Goal: Information Seeking & Learning: Learn about a topic

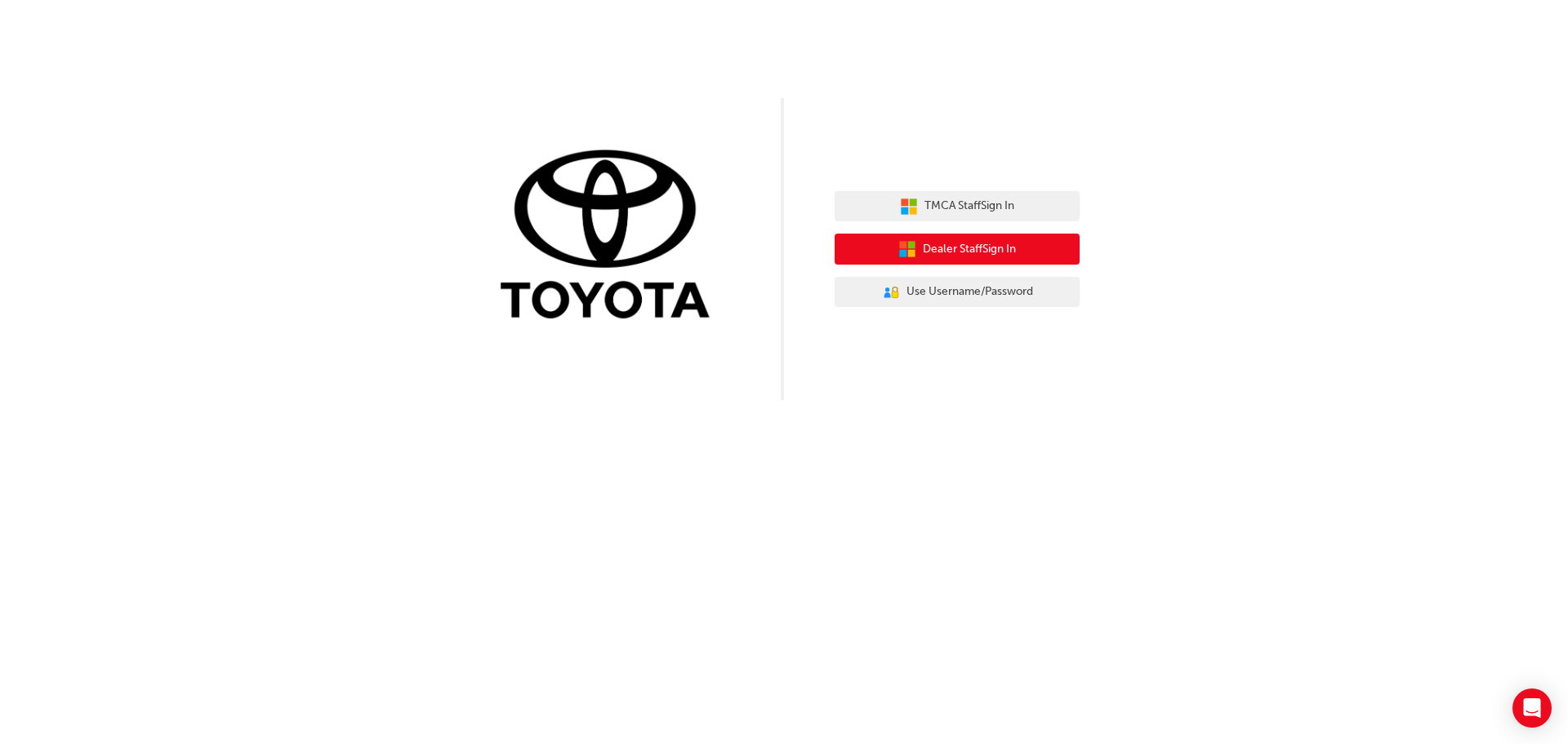
click at [936, 244] on span "Dealer Staff Sign In" at bounding box center [970, 250] width 93 height 19
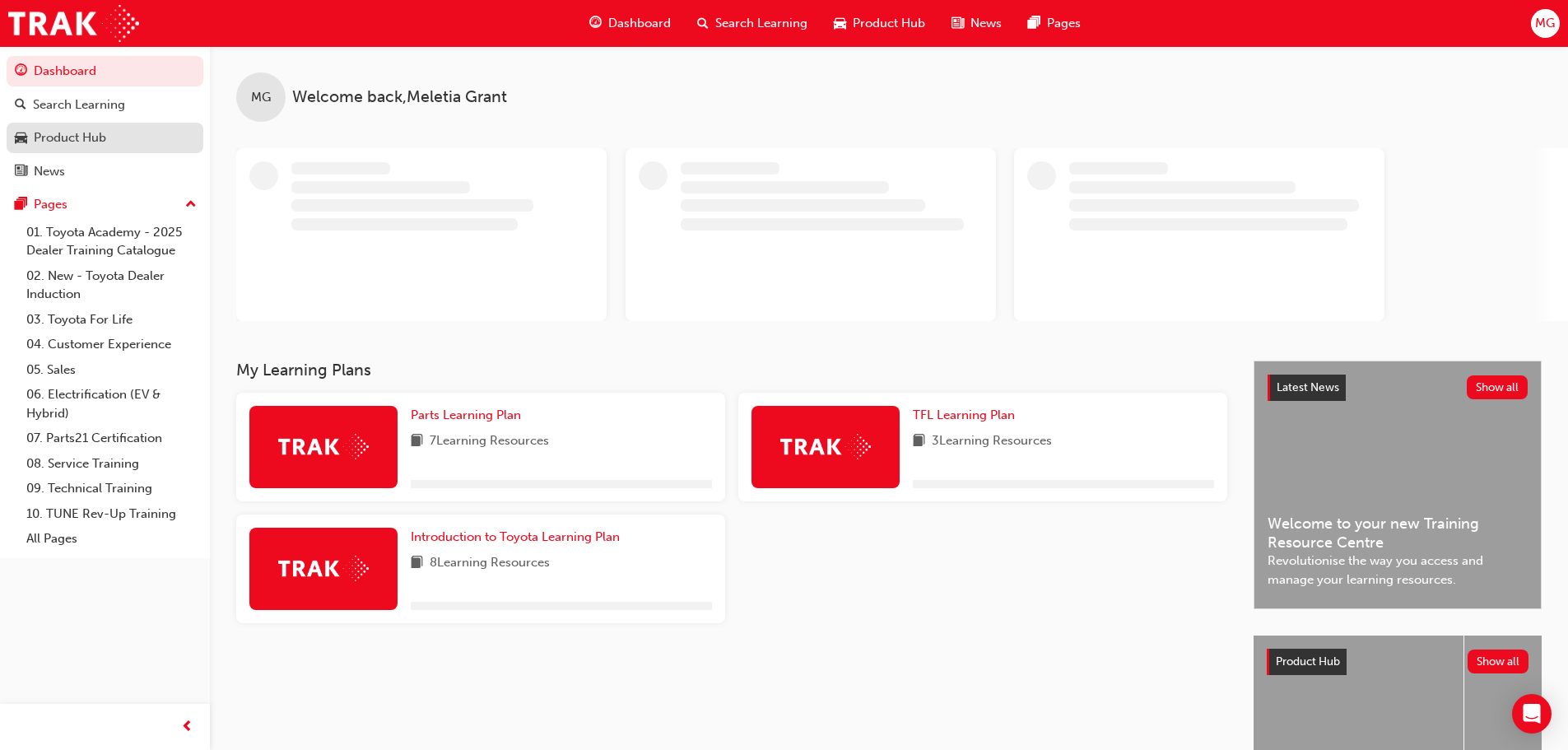
click at [87, 139] on div "Product Hub" at bounding box center [70, 138] width 73 height 19
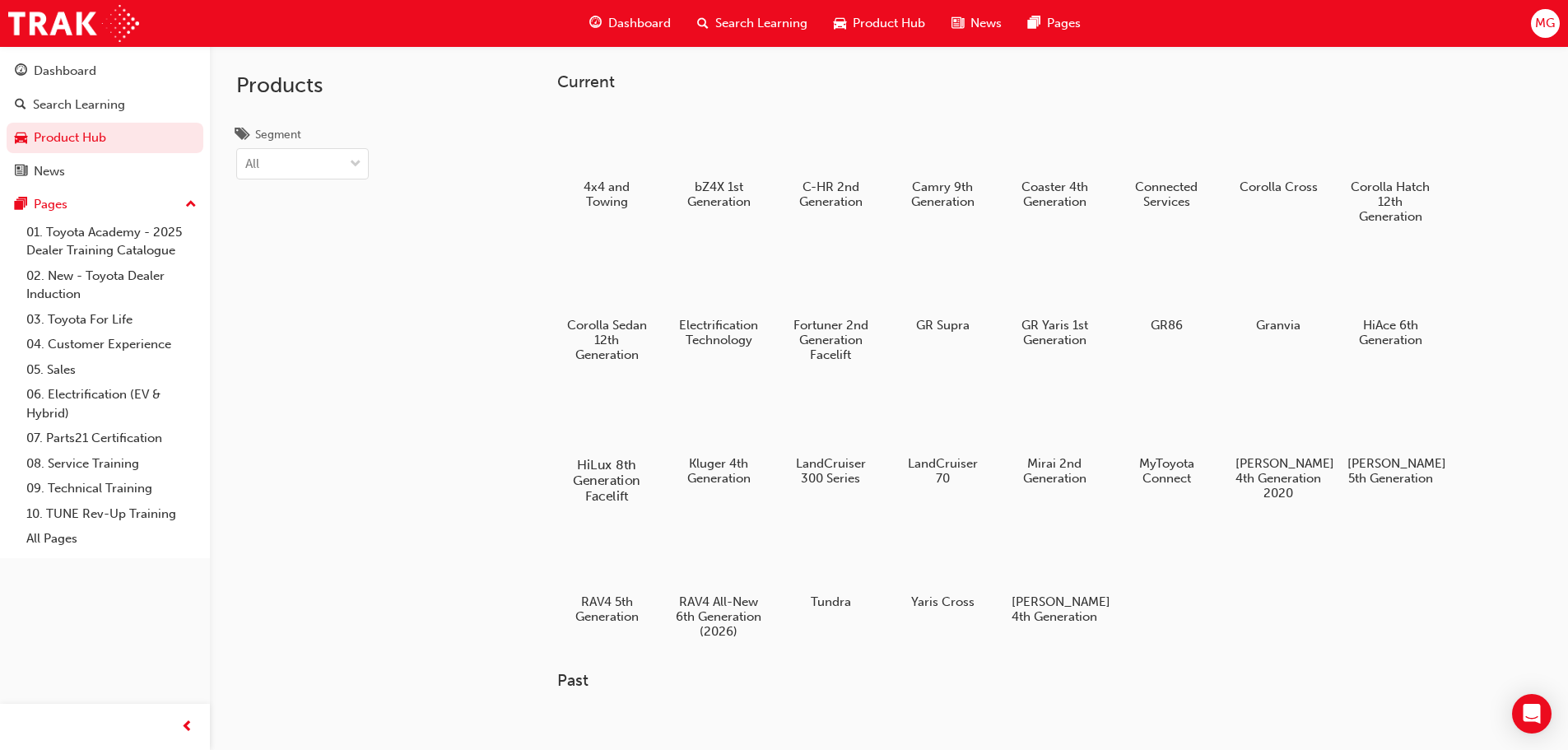
click at [605, 418] on div at bounding box center [606, 417] width 92 height 66
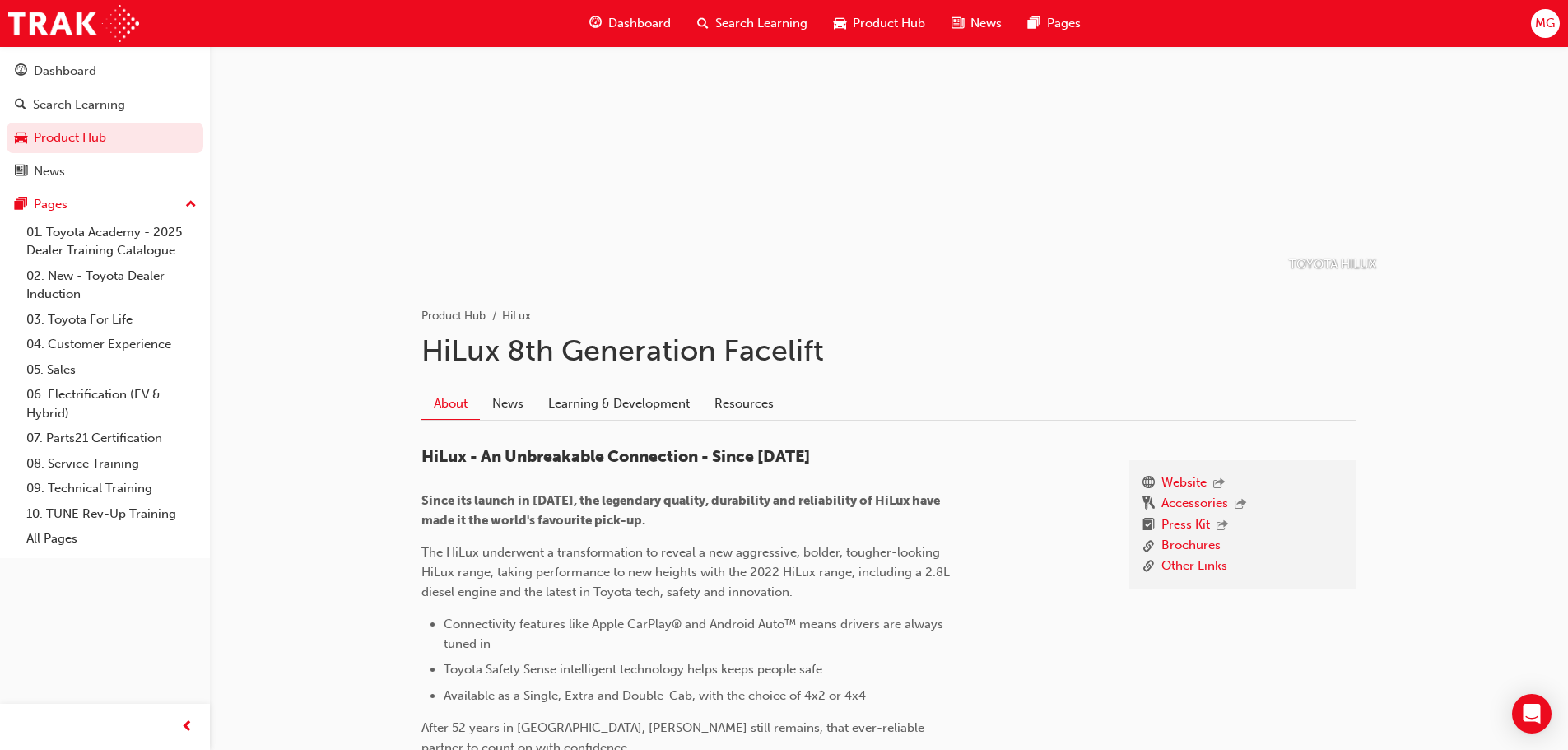
scroll to position [74, 0]
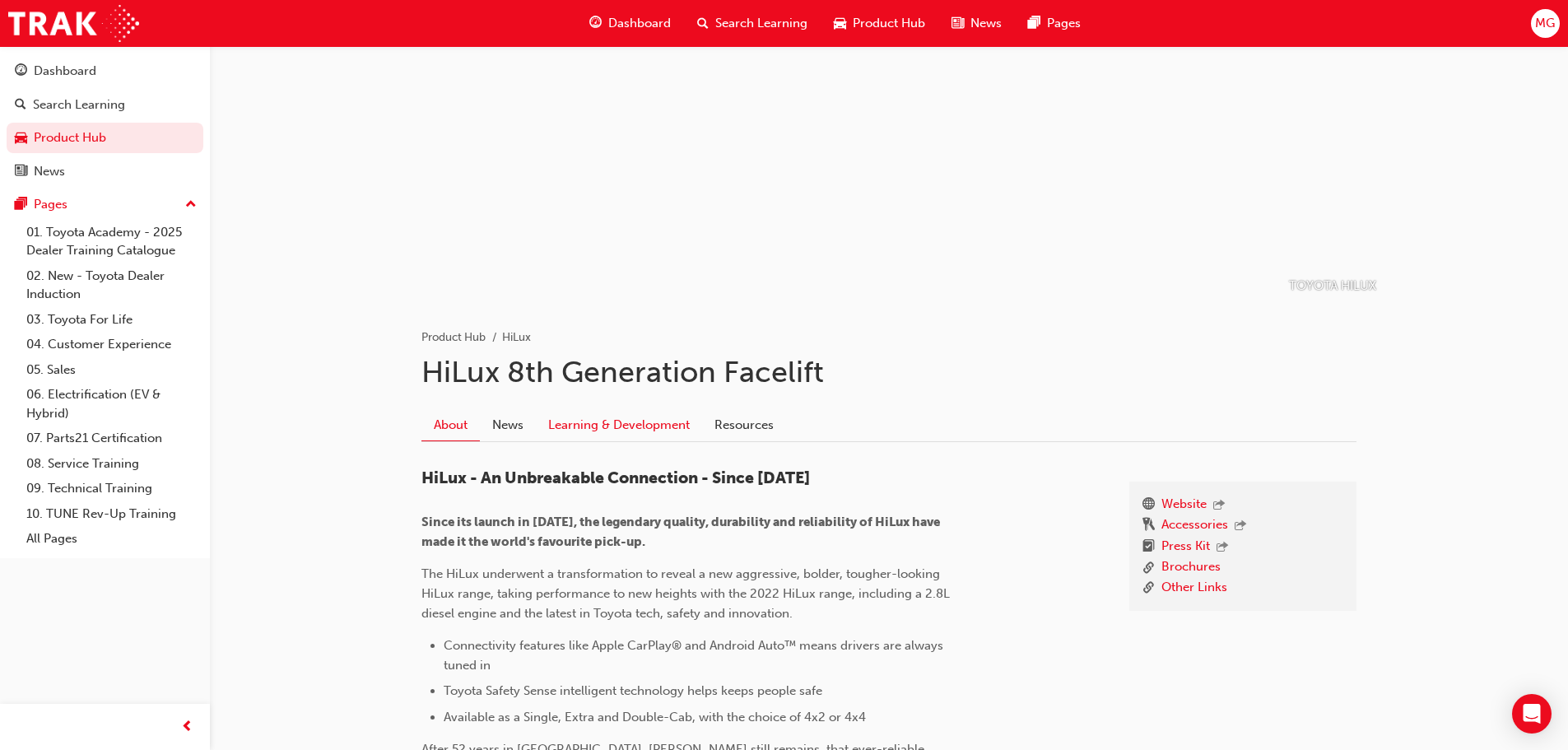
click at [560, 427] on link "Learning & Development" at bounding box center [619, 425] width 166 height 31
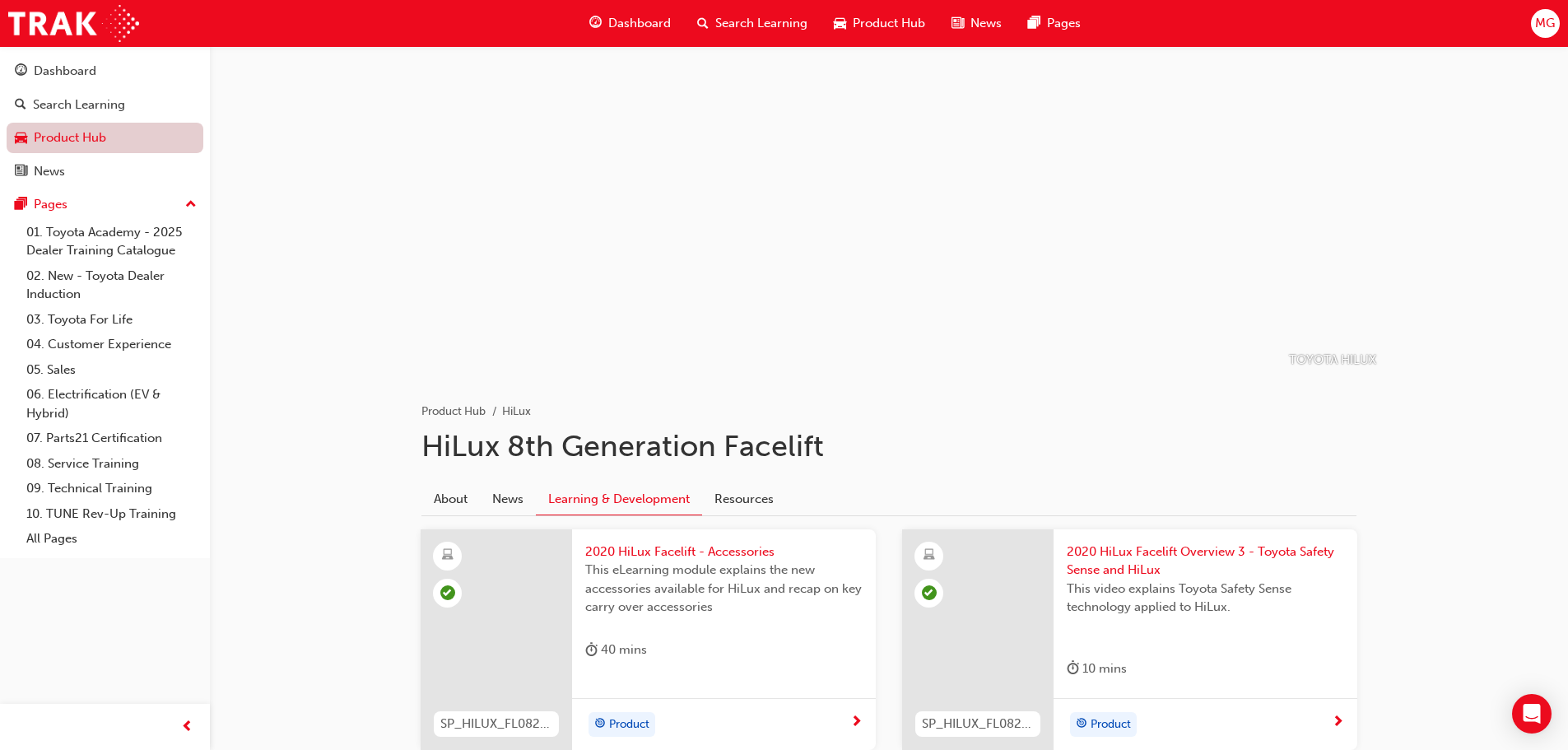
click at [93, 137] on link "Product Hub" at bounding box center [105, 138] width 197 height 31
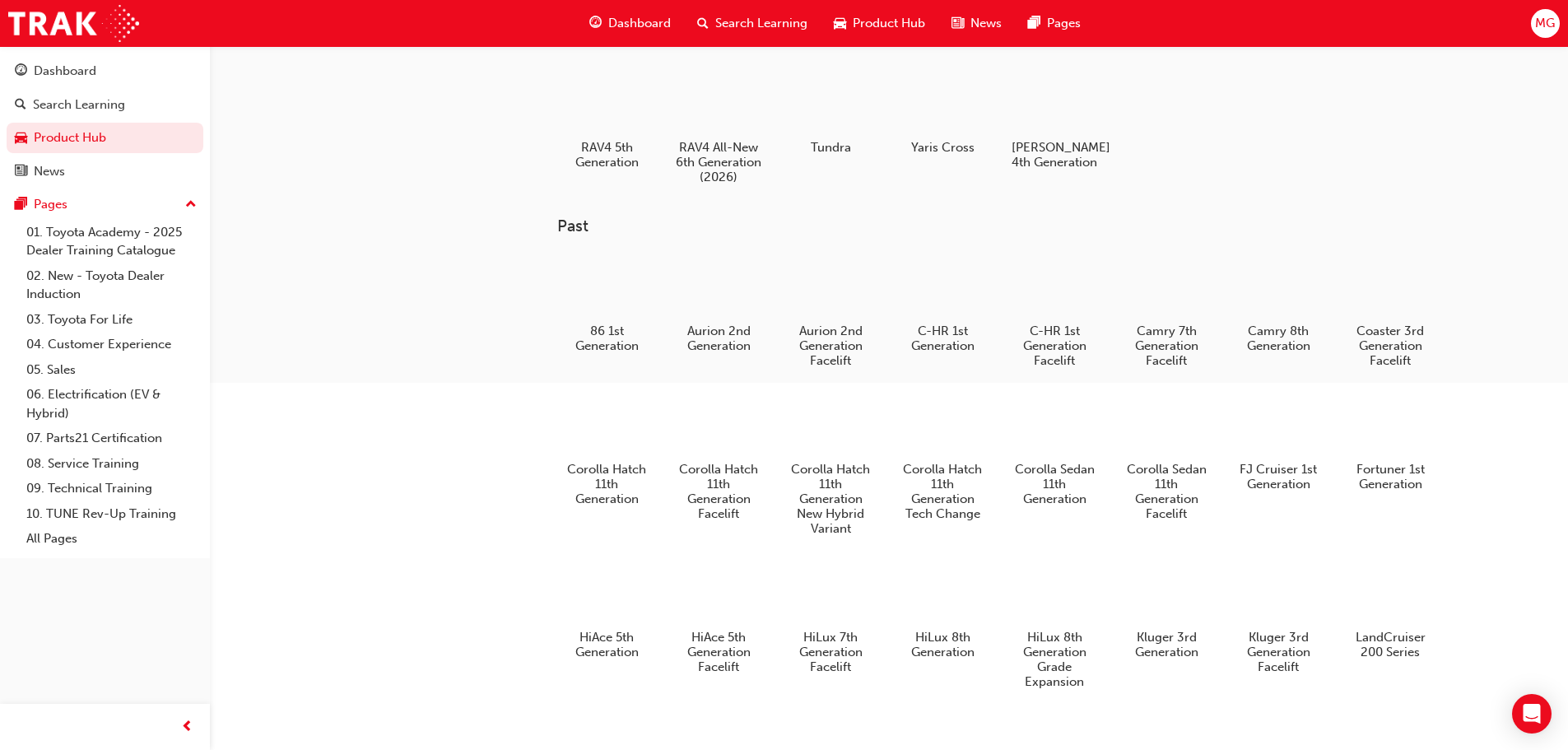
scroll to position [494, 0]
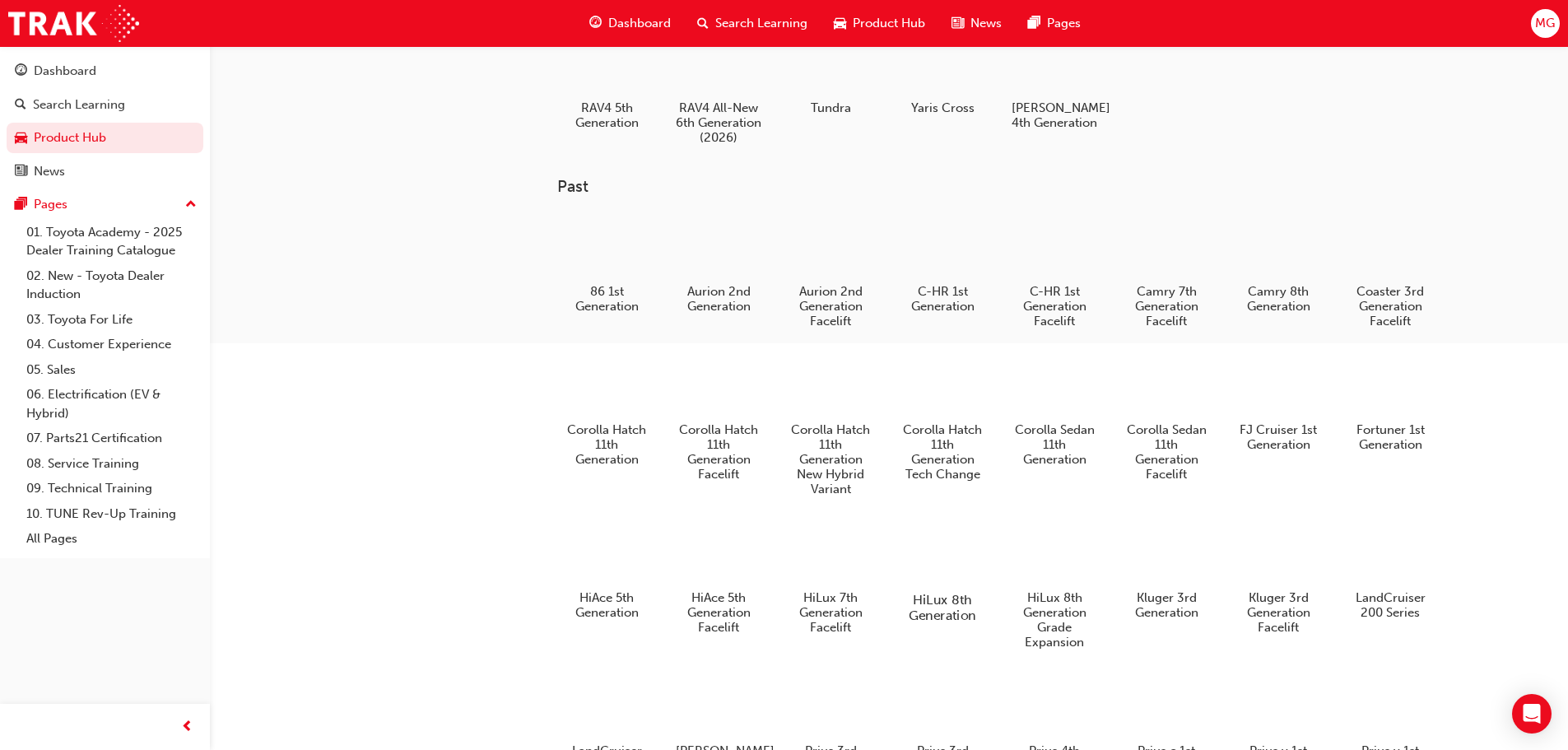
click at [917, 576] on div at bounding box center [942, 552] width 92 height 66
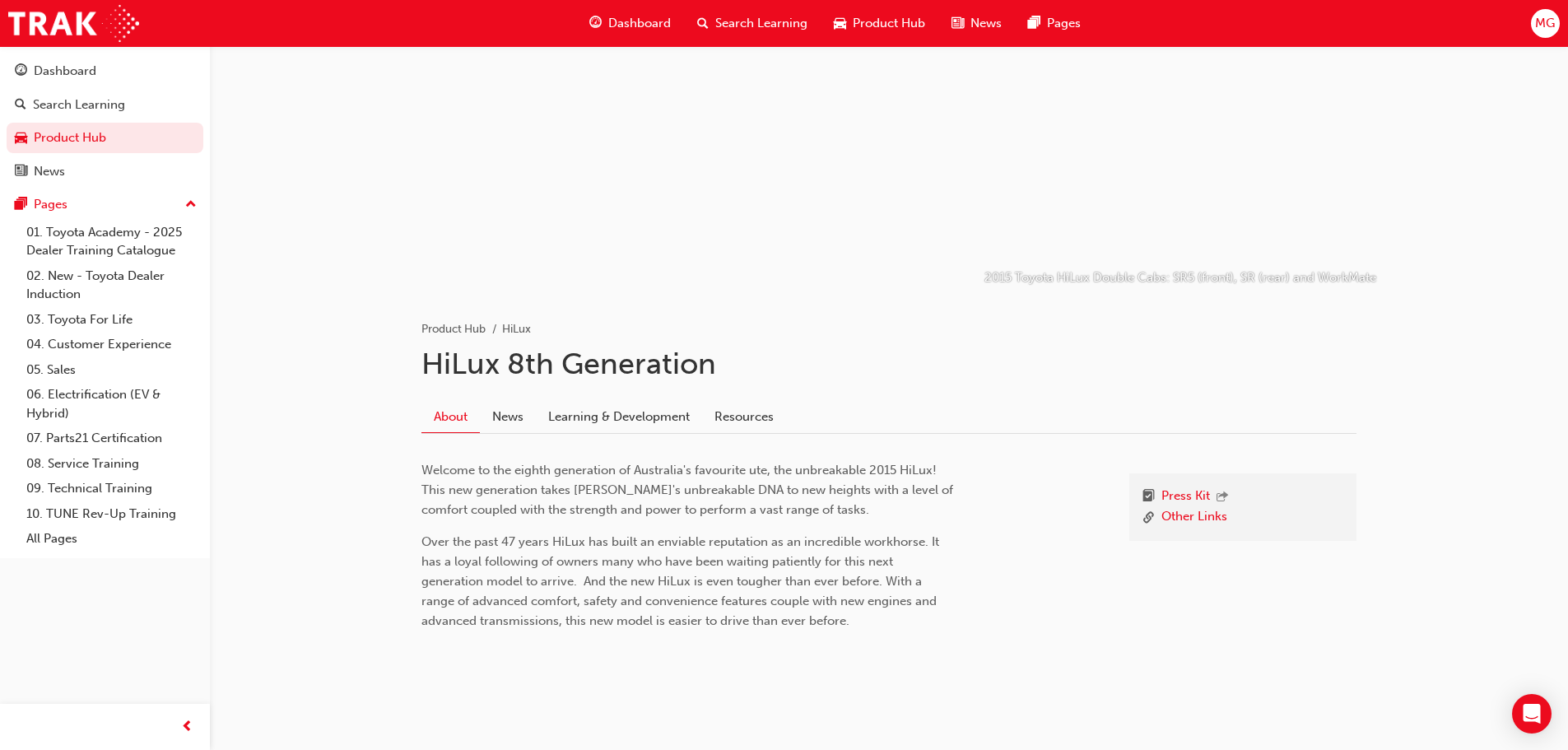
scroll to position [95, 0]
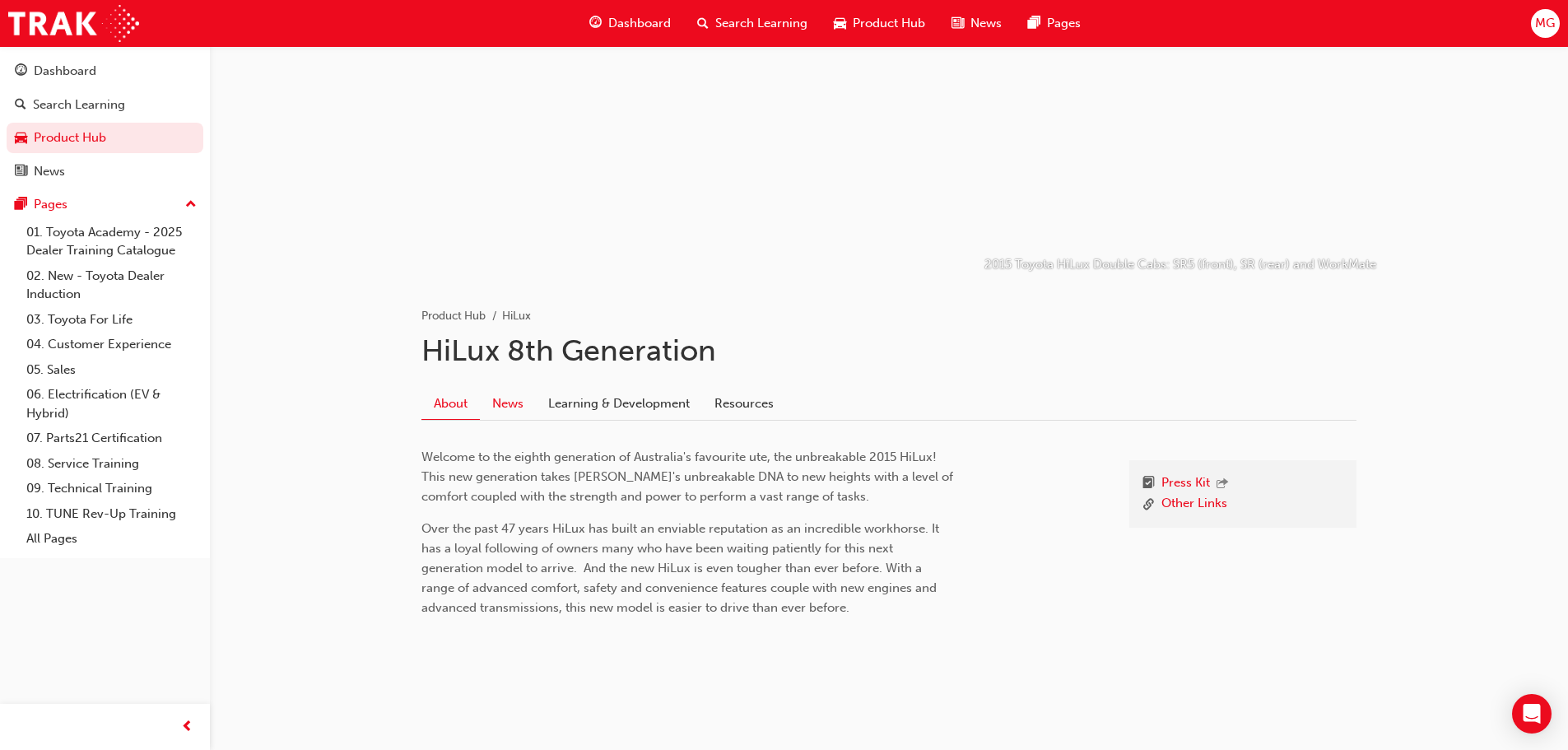
click at [511, 406] on link "News" at bounding box center [508, 403] width 56 height 31
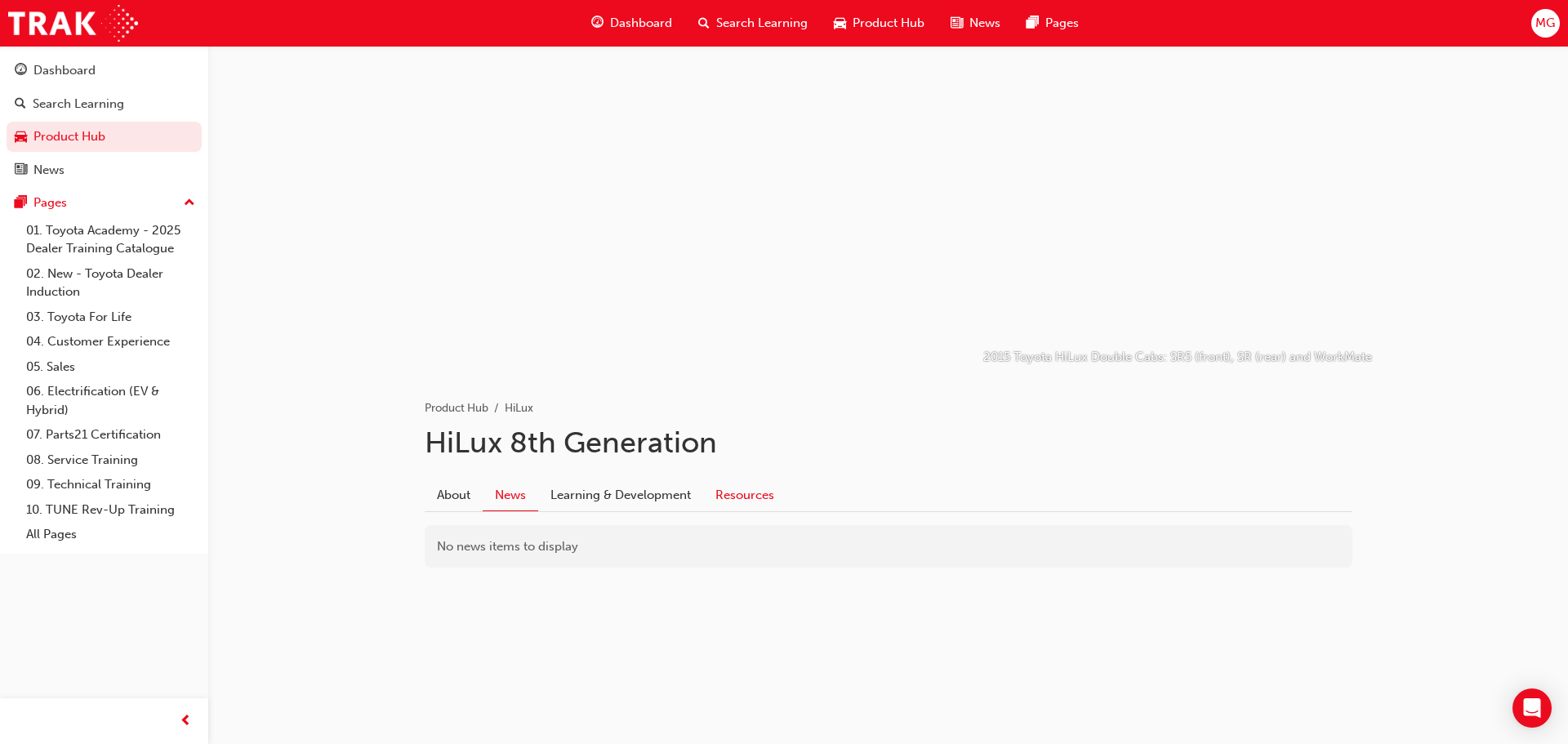
click at [729, 491] on link "Resources" at bounding box center [745, 494] width 83 height 31
click at [634, 494] on link "Learning & Development" at bounding box center [615, 494] width 165 height 31
click at [515, 495] on link "News" at bounding box center [510, 494] width 56 height 31
click at [746, 499] on link "Resources" at bounding box center [745, 494] width 83 height 31
click at [460, 597] on link "Gallery" at bounding box center [460, 599] width 40 height 15
